Goal: Find specific page/section

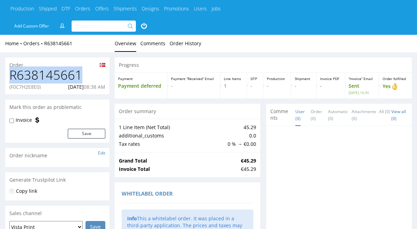
drag, startPoint x: 81, startPoint y: 75, endPoint x: 10, endPoint y: 76, distance: 70.9
click at [10, 76] on h1 "R638145661" at bounding box center [57, 75] width 96 height 14
copy h1 "R638145661"
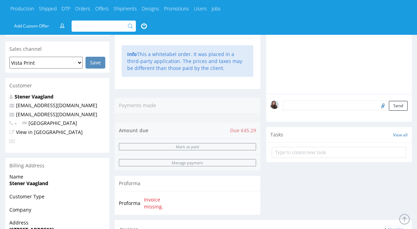
scroll to position [167, 0]
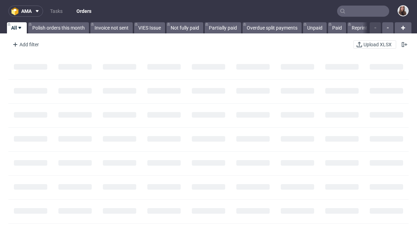
click at [358, 10] on input "text" at bounding box center [363, 11] width 52 height 11
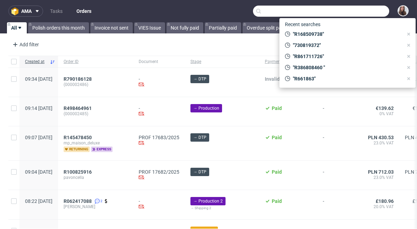
paste input "R638145661"
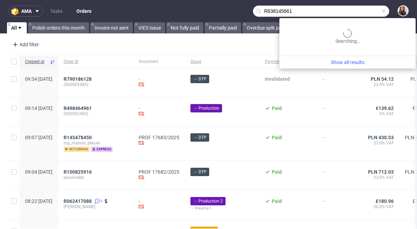
type input "R638145661"
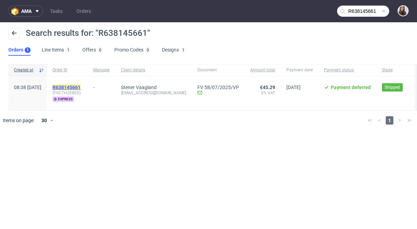
click at [81, 84] on mark "R638145661" at bounding box center [66, 87] width 28 height 6
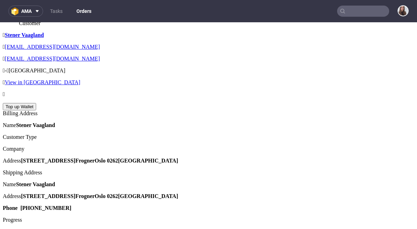
scroll to position [289, 0]
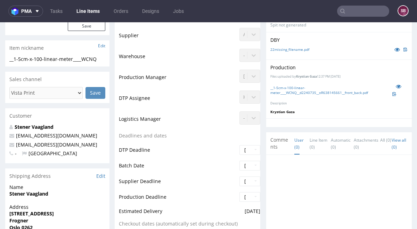
scroll to position [169, 0]
drag, startPoint x: 82, startPoint y: 144, endPoint x: 15, endPoint y: 145, distance: 67.1
click at [15, 145] on p "[EMAIL_ADDRESS][DOMAIN_NAME]" at bounding box center [57, 144] width 96 height 7
copy link "[EMAIL_ADDRESS][DOMAIN_NAME]"
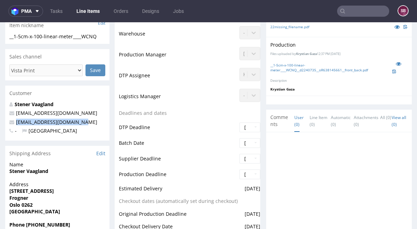
scroll to position [0, 0]
